Goal: Transaction & Acquisition: Purchase product/service

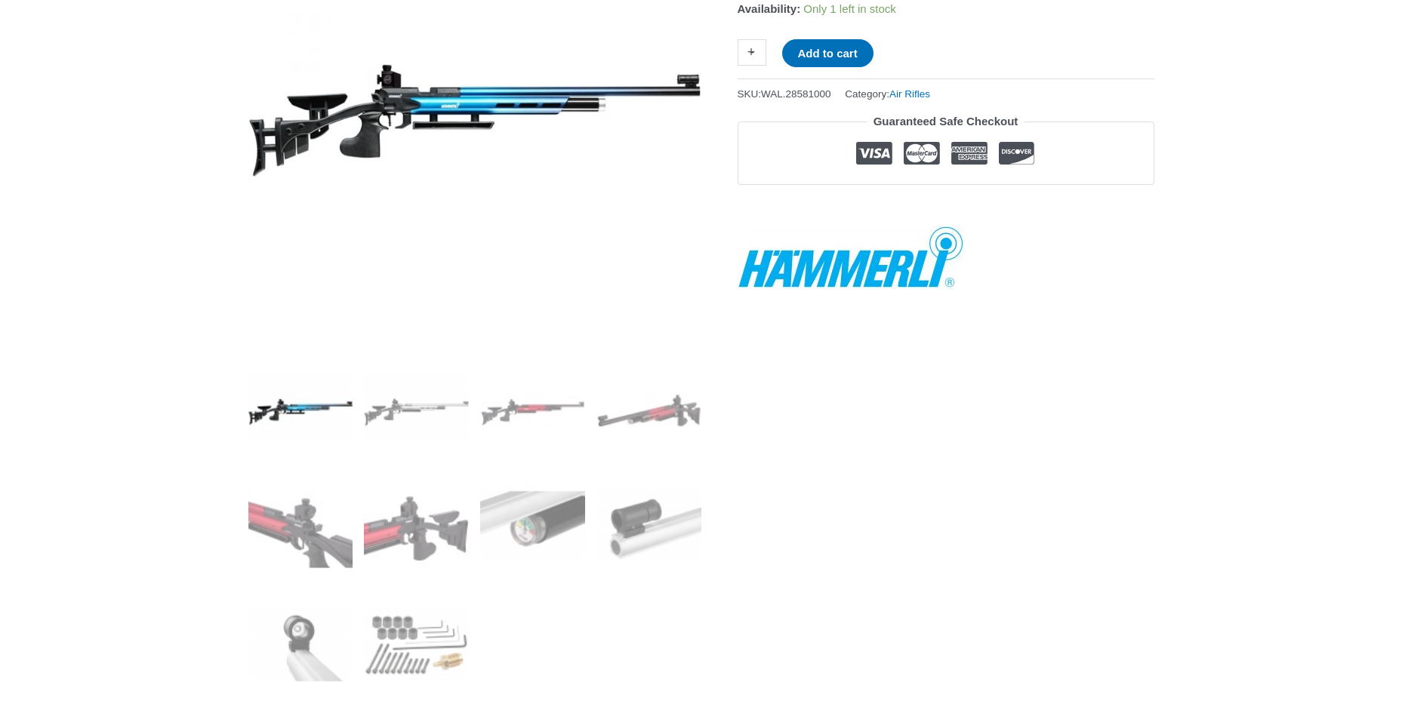
scroll to position [302, 0]
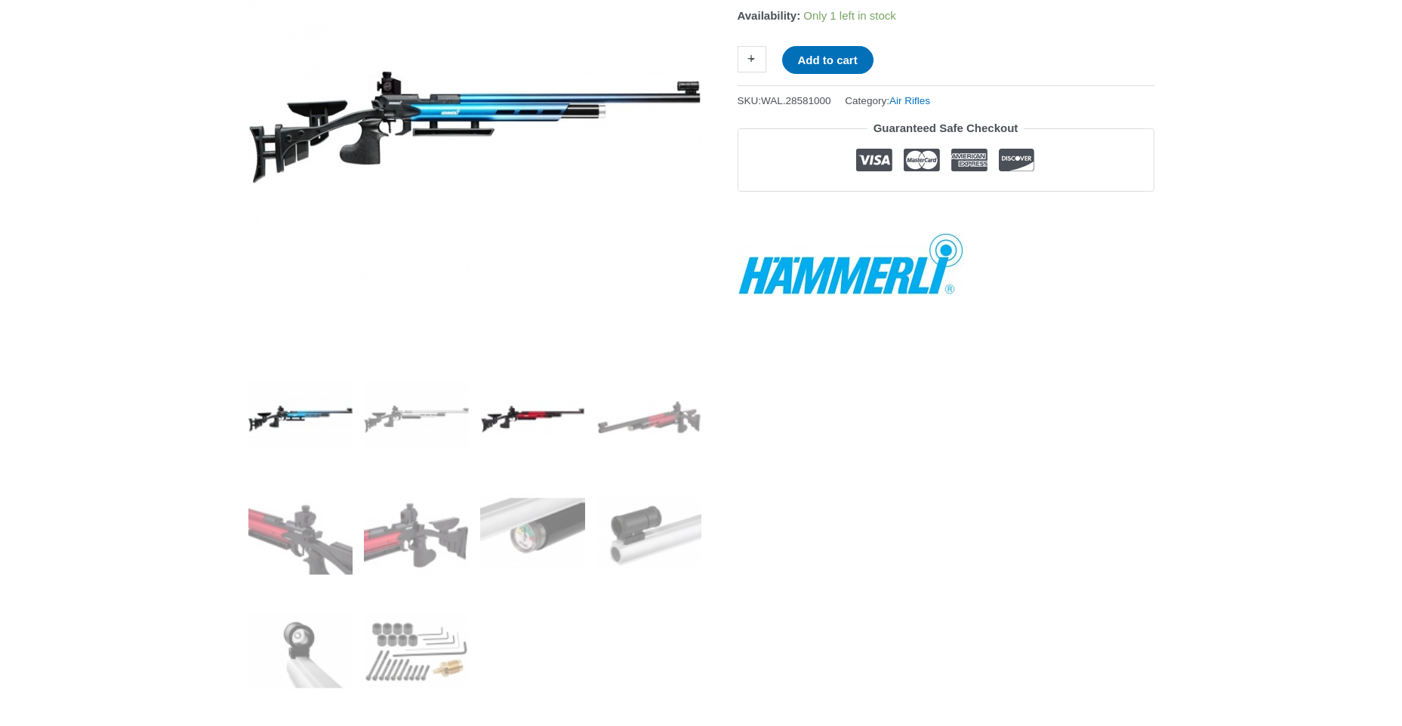
click at [534, 405] on img at bounding box center [532, 418] width 105 height 105
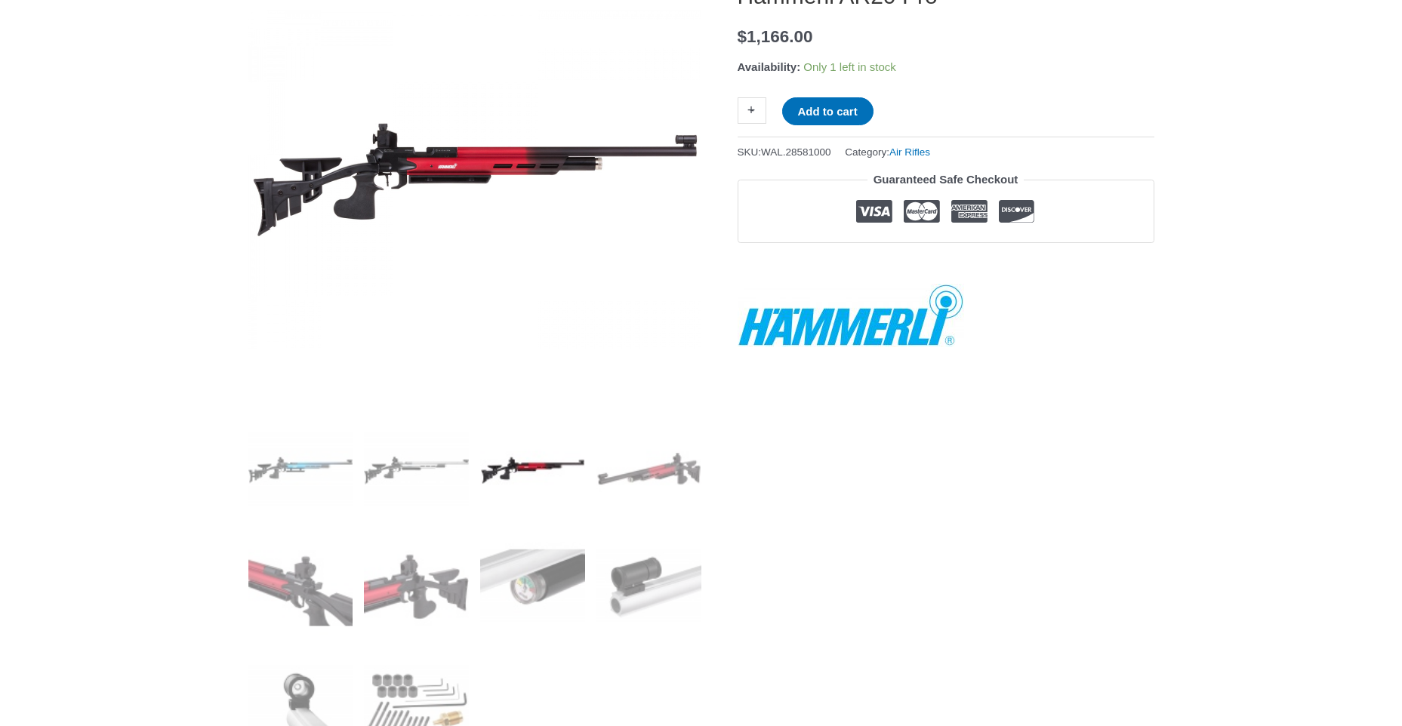
scroll to position [227, 0]
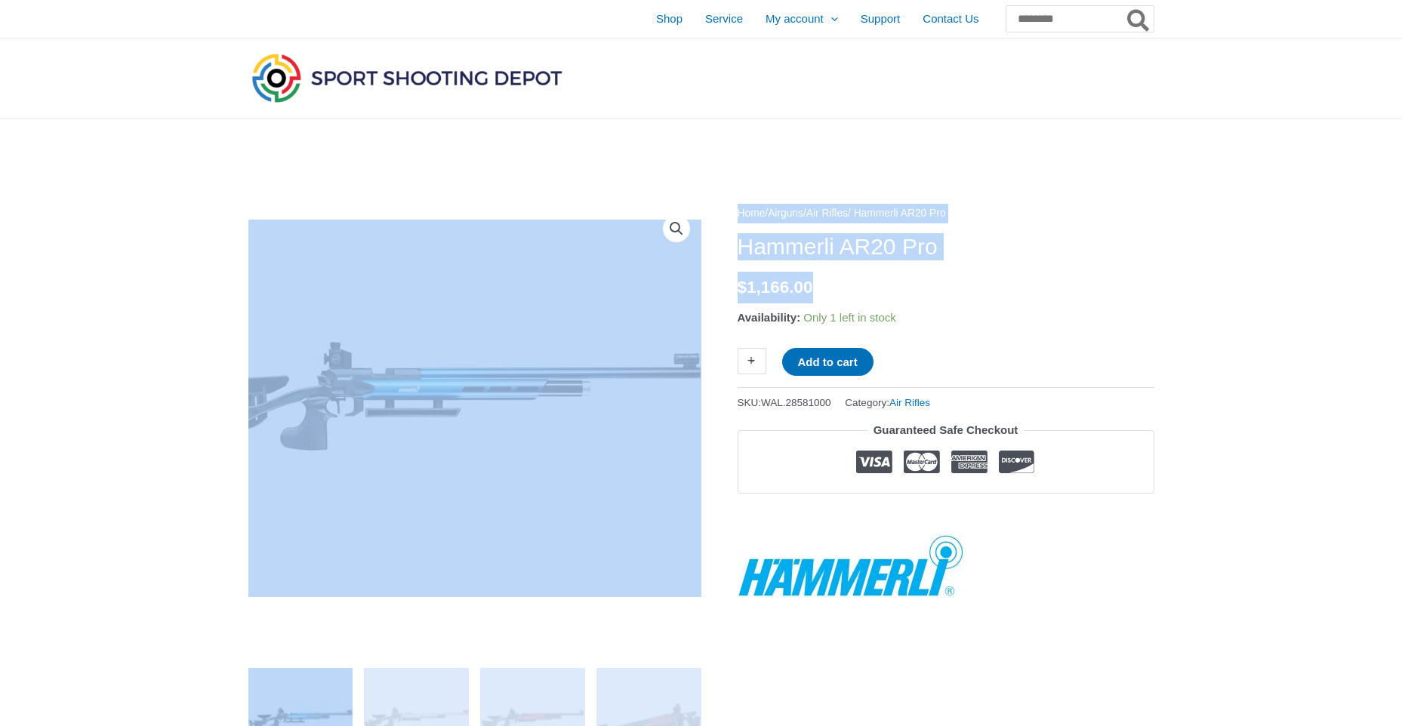
drag, startPoint x: 803, startPoint y: 297, endPoint x: 694, endPoint y: 298, distance: 109.5
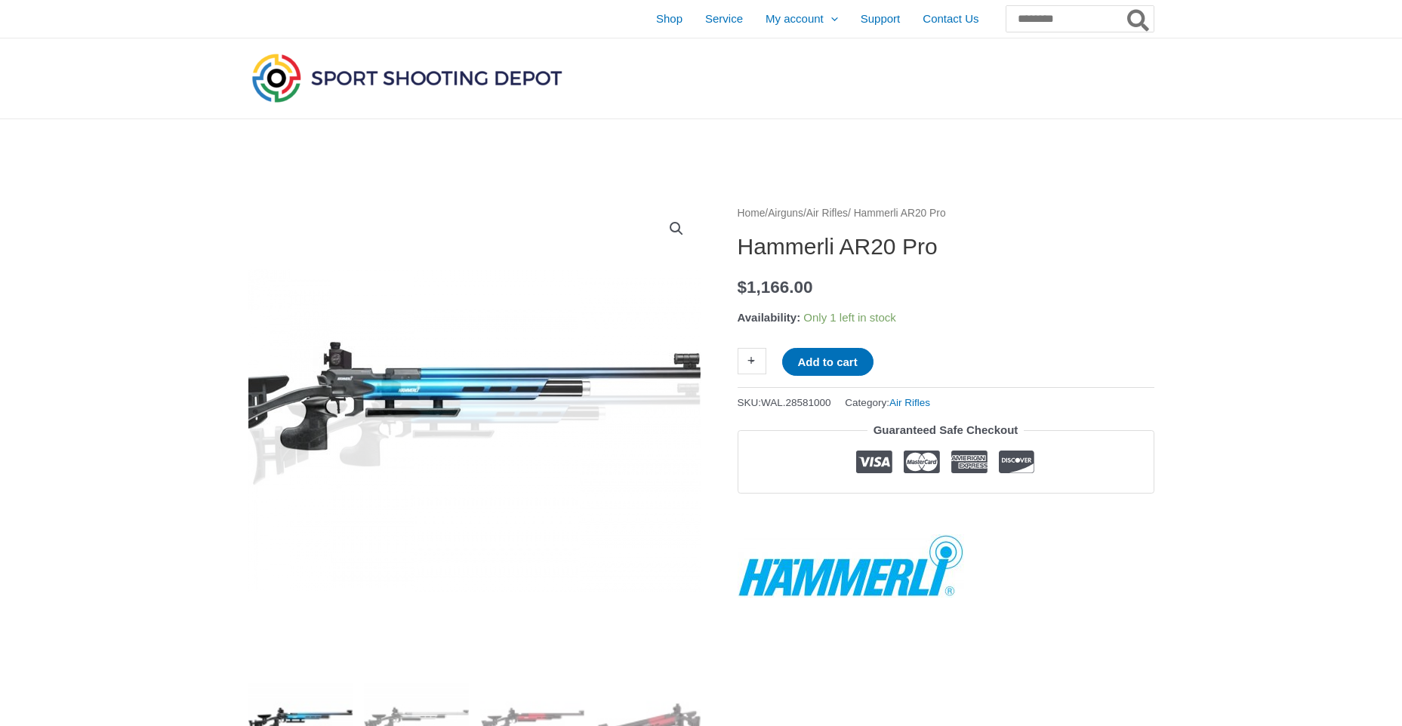
drag, startPoint x: 694, startPoint y: 298, endPoint x: 712, endPoint y: 298, distance: 18.1
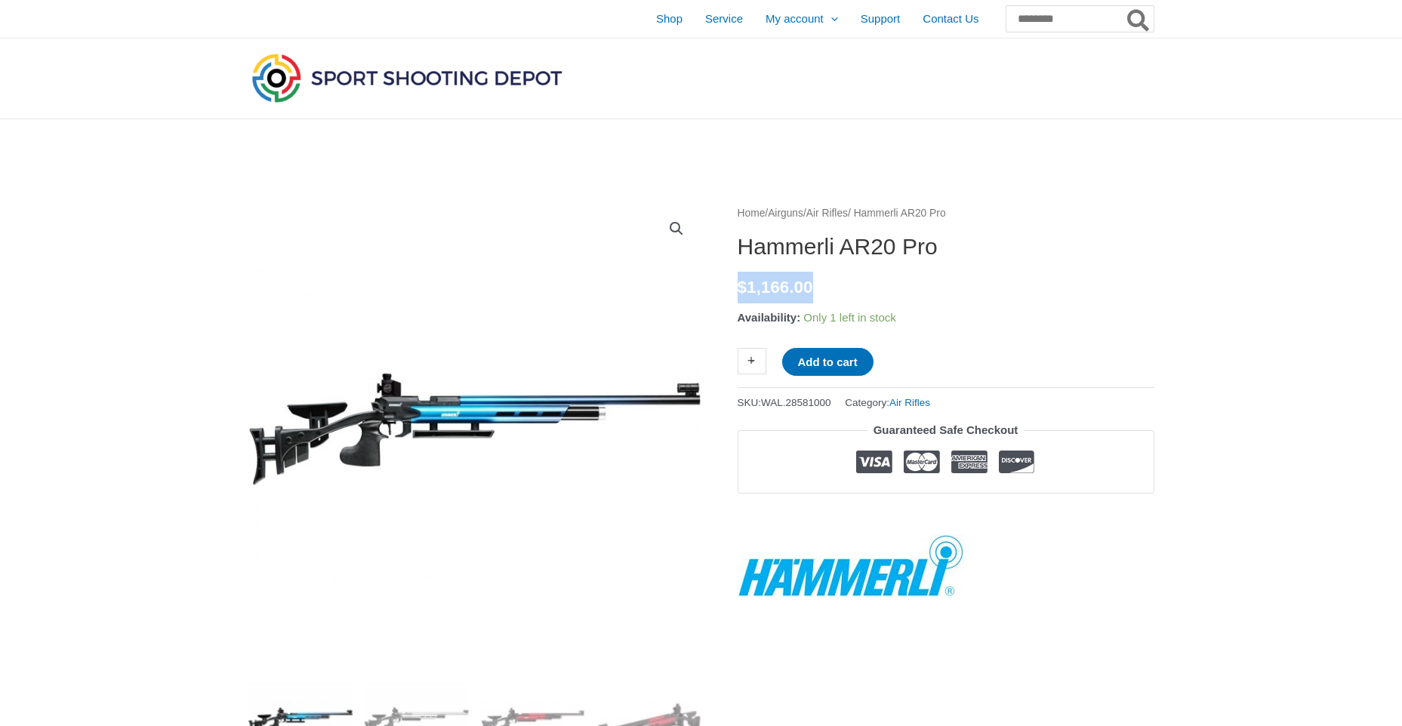
drag, startPoint x: 895, startPoint y: 280, endPoint x: 742, endPoint y: 284, distance: 152.6
click at [742, 284] on p "$ 1,166.00" at bounding box center [946, 288] width 417 height 32
